Goal: Browse casually: Explore the website without a specific task or goal

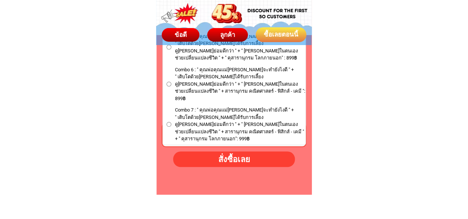
scroll to position [4472, 0]
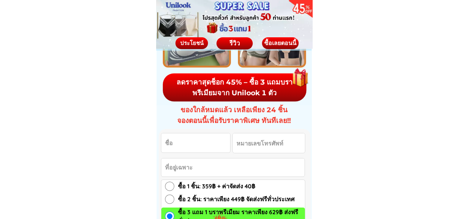
scroll to position [1183, 0]
